Goal: Transaction & Acquisition: Purchase product/service

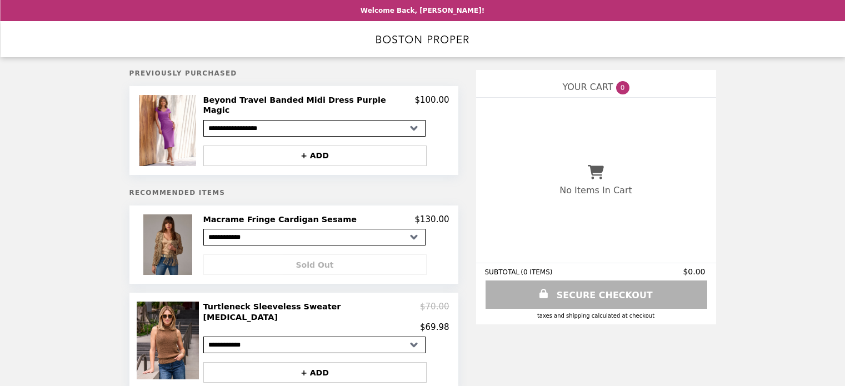
select select "**********"
click at [283, 189] on h5 "Recommended Items" at bounding box center [293, 193] width 329 height 8
click at [162, 127] on img at bounding box center [168, 130] width 59 height 71
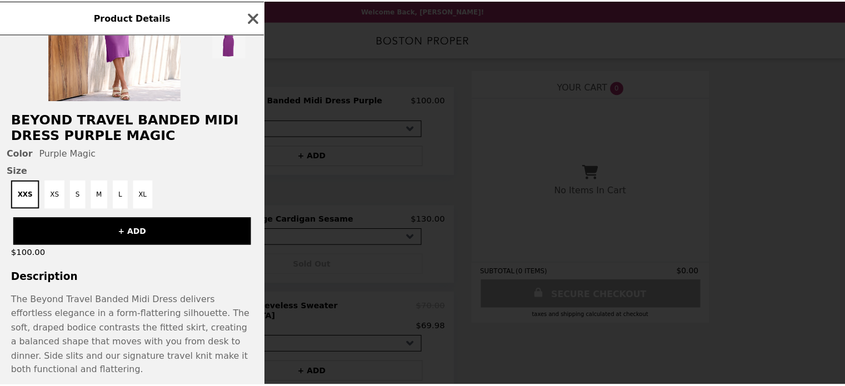
scroll to position [145, 0]
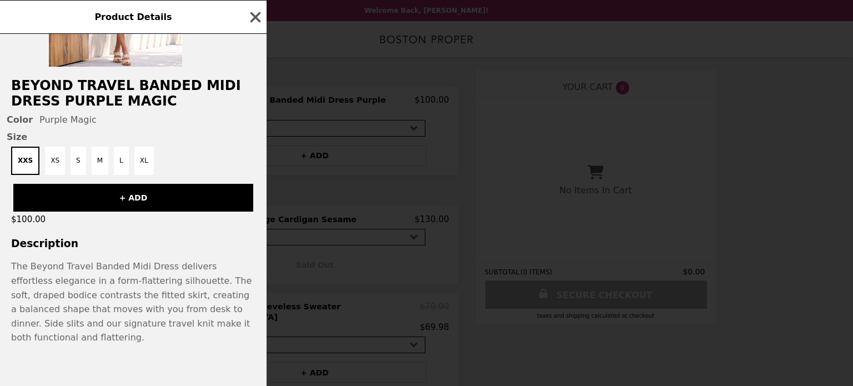
click at [242, 14] on div "Product Details" at bounding box center [133, 17] width 267 height 34
click at [259, 14] on icon "button" at bounding box center [255, 17] width 11 height 11
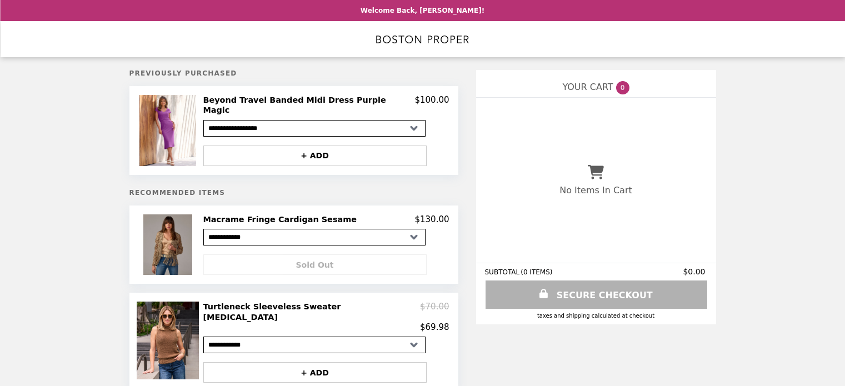
select select "**********"
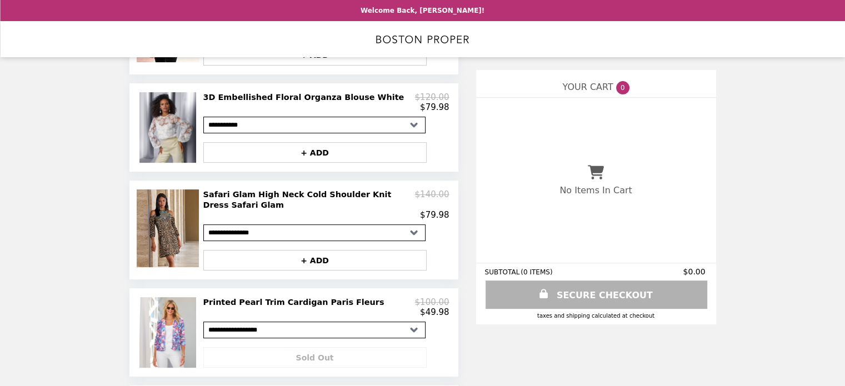
scroll to position [369, 0]
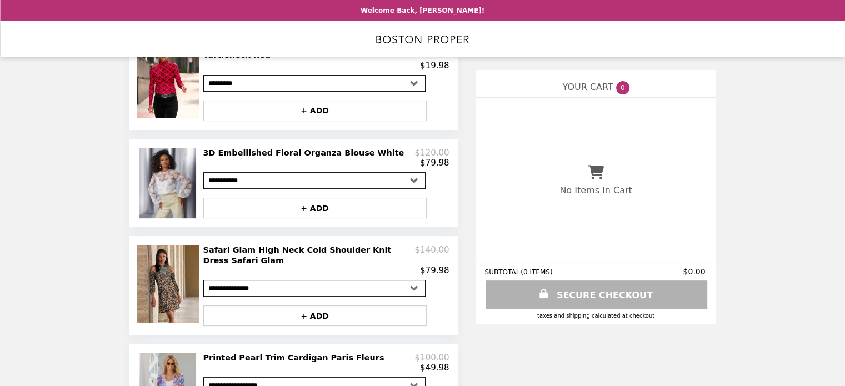
click at [177, 365] on img at bounding box center [168, 388] width 59 height 71
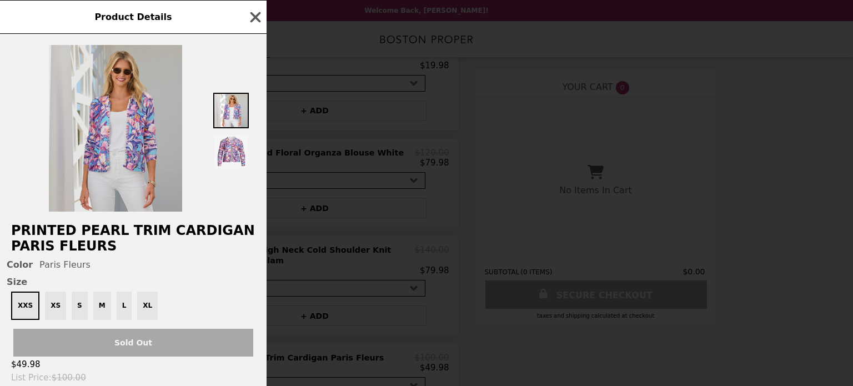
click at [137, 139] on img at bounding box center [115, 128] width 133 height 167
click at [135, 136] on img at bounding box center [115, 128] width 133 height 167
click at [137, 134] on img at bounding box center [115, 128] width 133 height 167
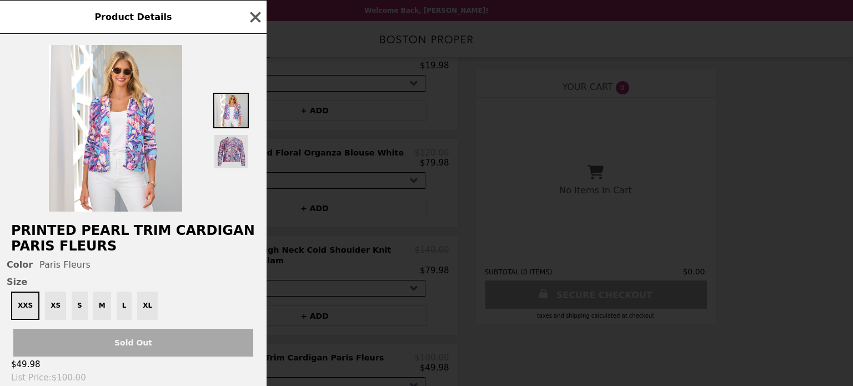
click at [228, 150] on img at bounding box center [231, 152] width 36 height 36
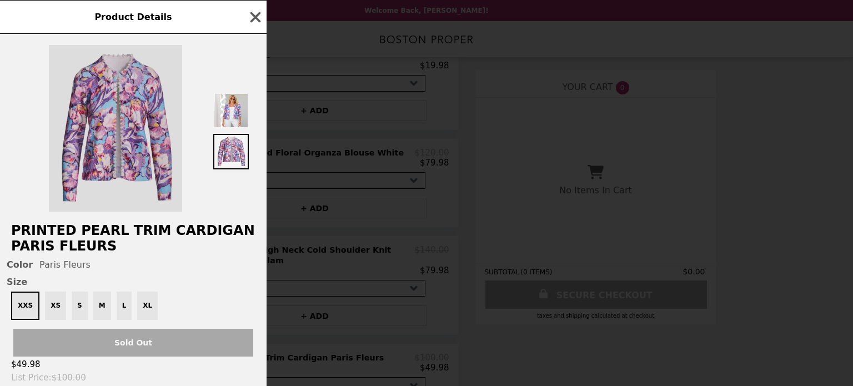
click at [122, 127] on img at bounding box center [115, 128] width 133 height 167
click at [119, 123] on img at bounding box center [115, 128] width 133 height 167
click at [119, 122] on img at bounding box center [115, 128] width 133 height 167
click at [118, 120] on img at bounding box center [115, 128] width 133 height 167
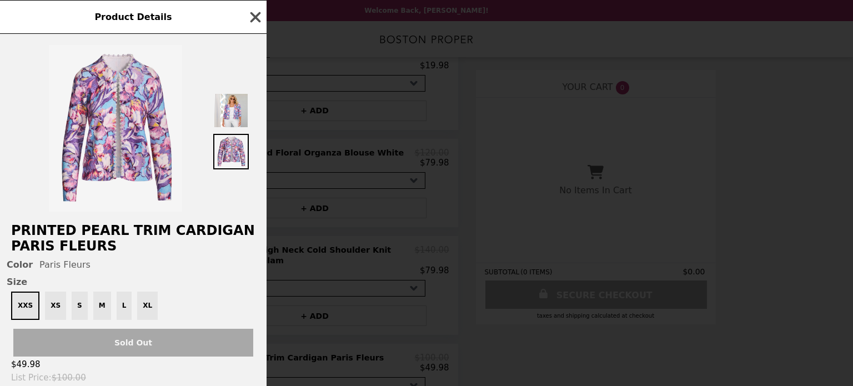
click at [252, 12] on icon "button" at bounding box center [255, 17] width 17 height 17
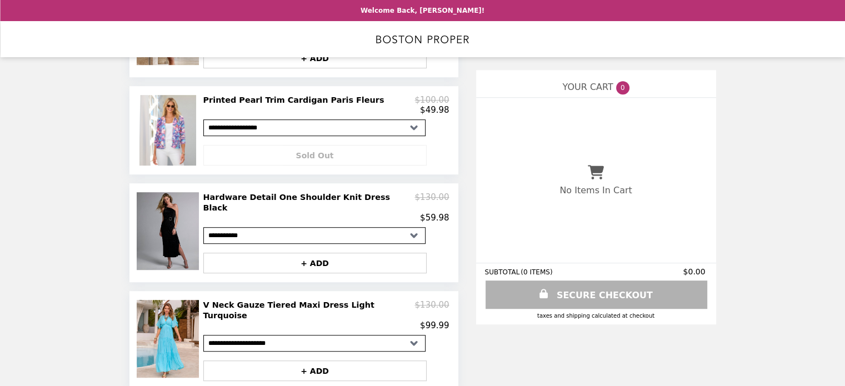
scroll to position [536, 0]
